Goal: Answer question/provide support

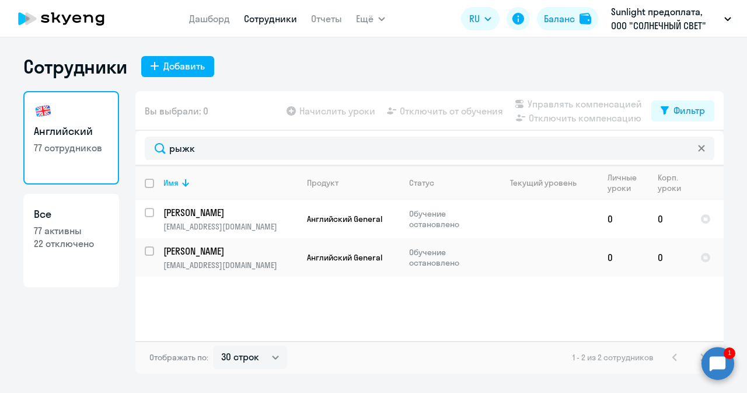
select select "30"
click at [723, 375] on circle at bounding box center [718, 363] width 33 height 33
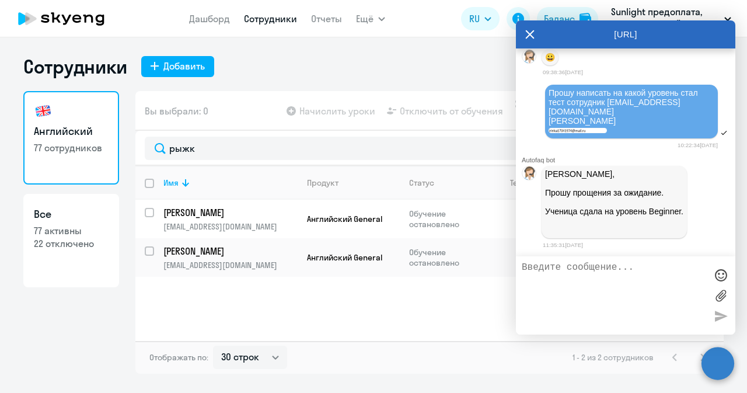
scroll to position [3788, 0]
drag, startPoint x: 562, startPoint y: 211, endPoint x: 654, endPoint y: 208, distance: 92.3
click at [670, 231] on p "[PERSON_NAME], Прошу прощения за ожидание. Ученица сдала на уровень Beginner." at bounding box center [614, 201] width 138 height 65
click at [646, 197] on p "[PERSON_NAME], Прошу прощения за ожидание. Ученица сдала на уровень Beginner." at bounding box center [614, 201] width 138 height 65
click at [538, 30] on div "[URL]" at bounding box center [625, 34] width 219 height 28
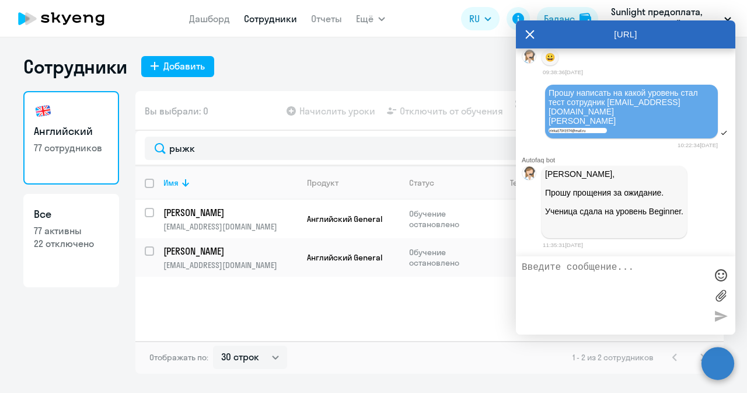
click at [528, 34] on icon at bounding box center [529, 34] width 9 height 28
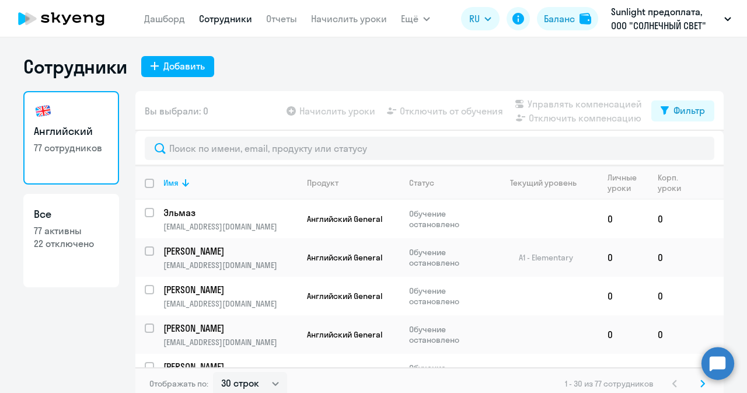
select select "30"
